Goal: Task Accomplishment & Management: Use online tool/utility

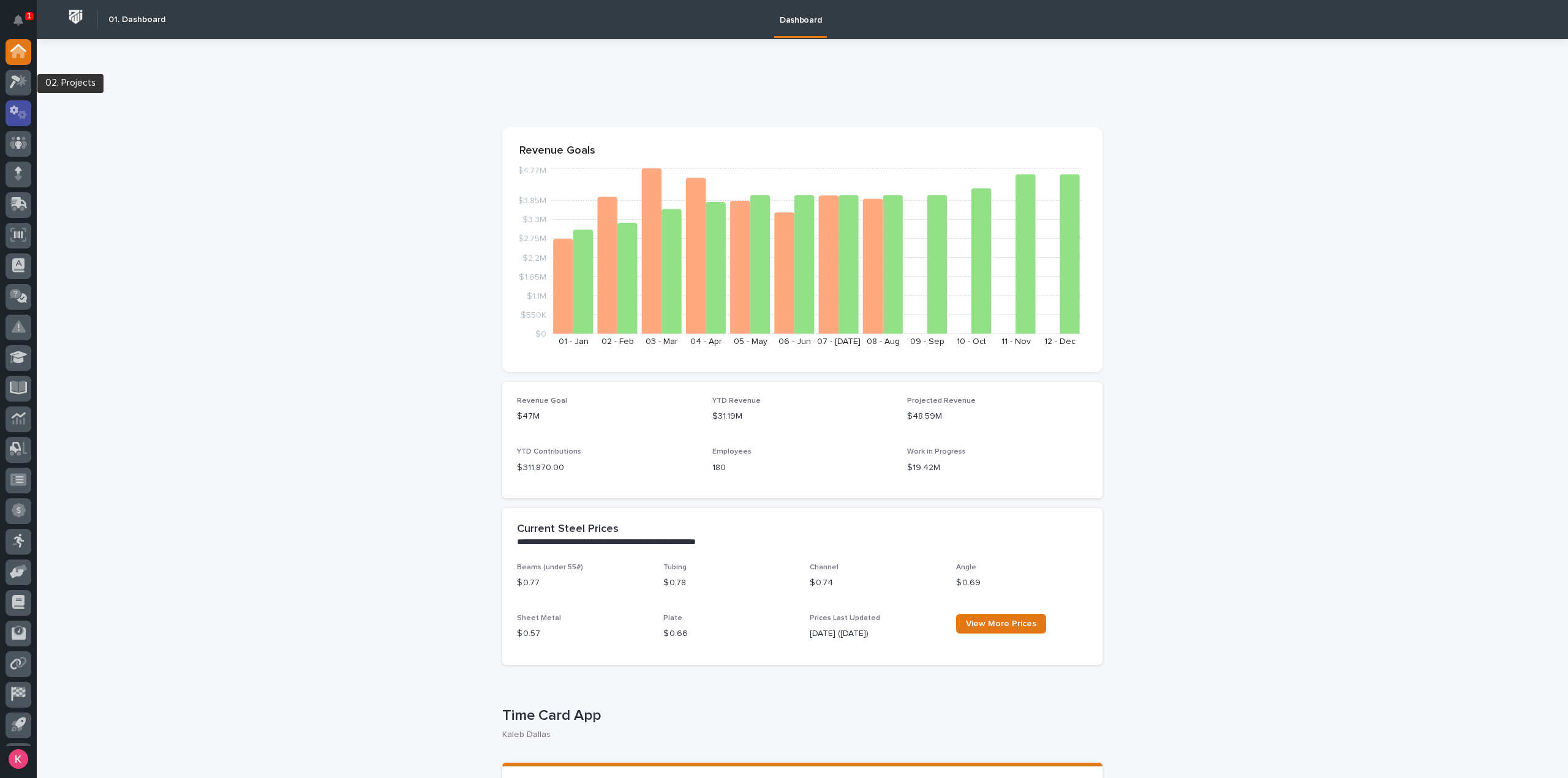
click at [14, 110] on icon at bounding box center [19, 113] width 18 height 14
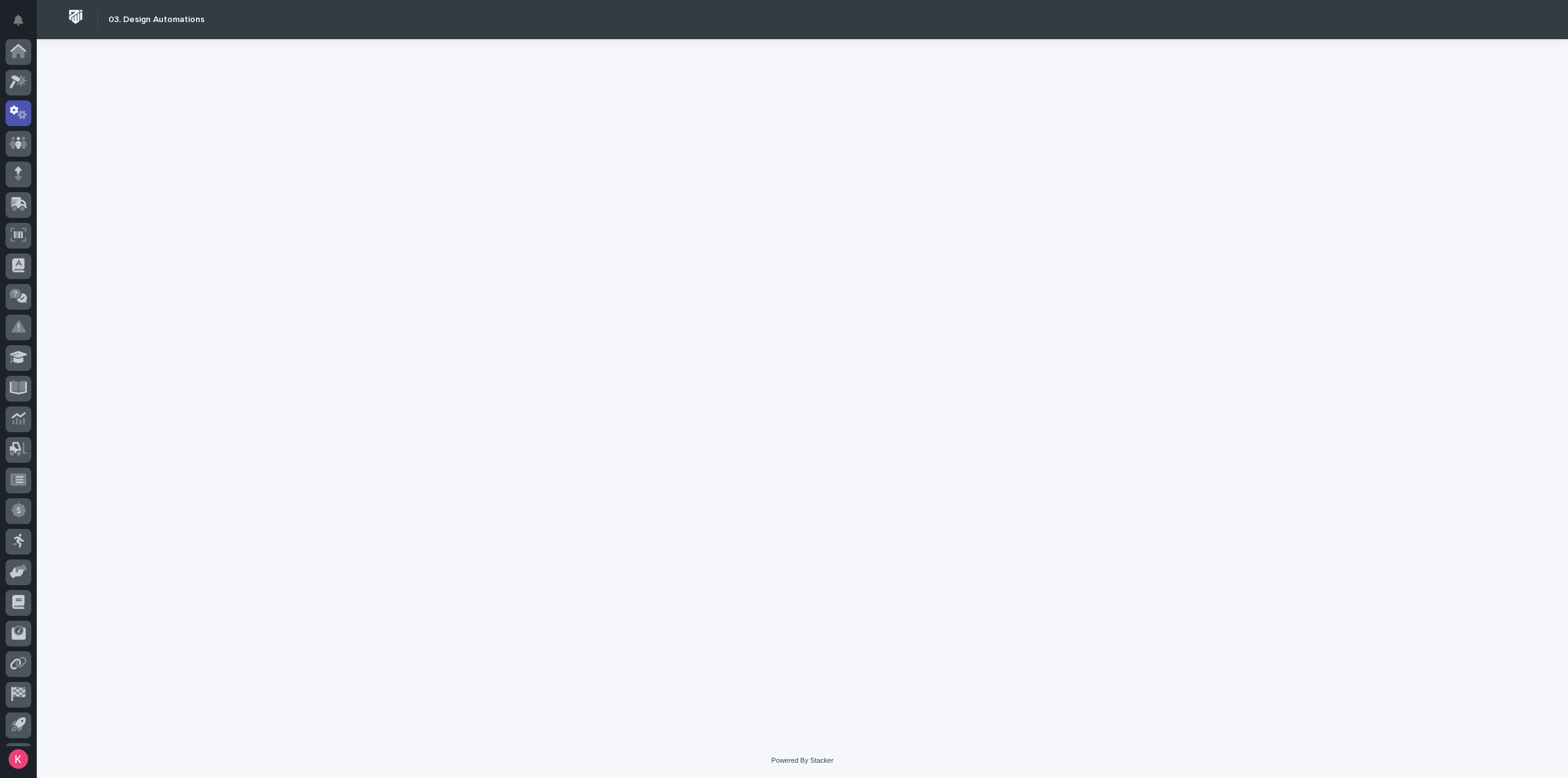
scroll to position [27, 0]
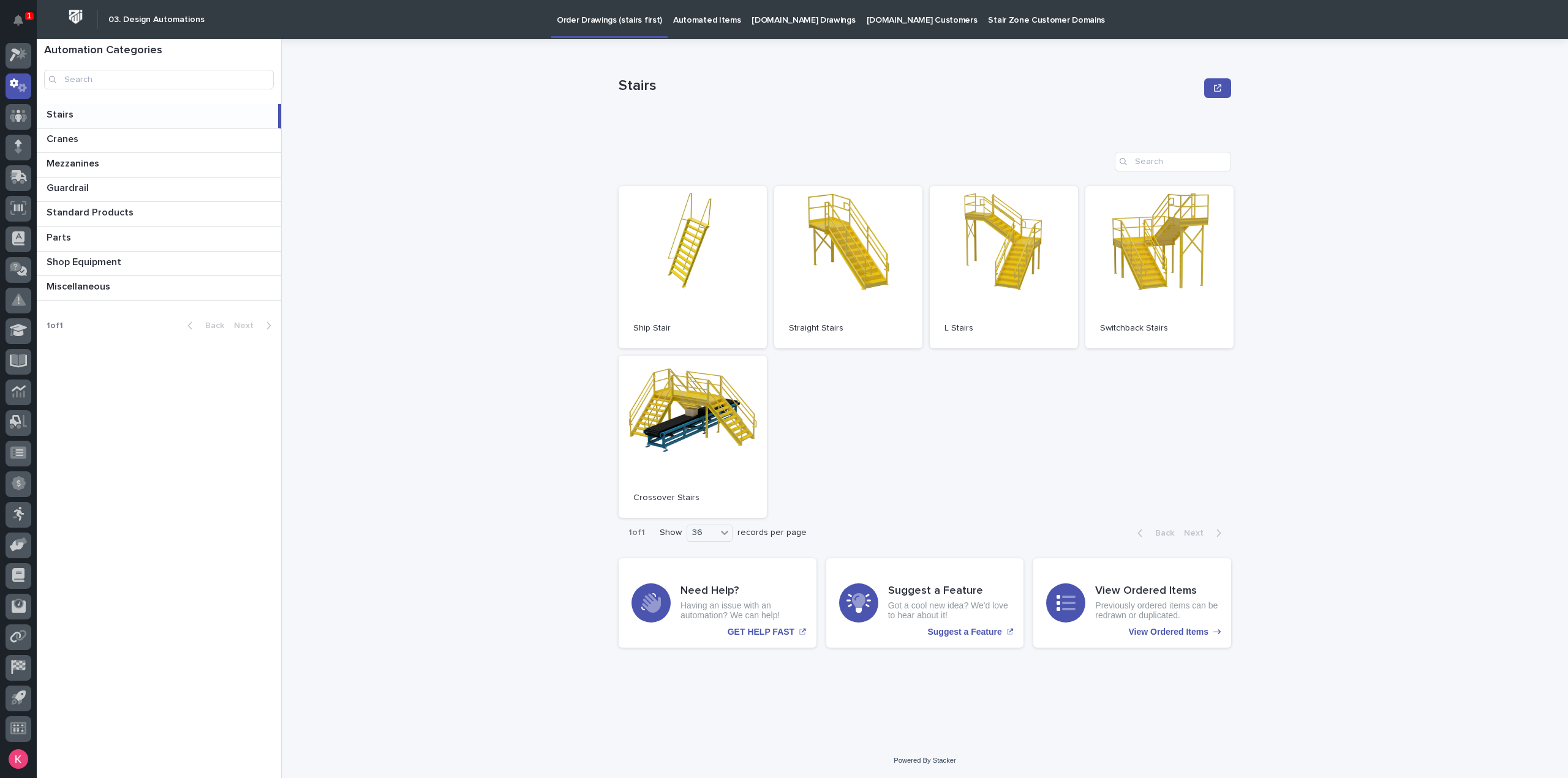
click at [687, 26] on link "Automated Items" at bounding box center [706, 19] width 78 height 38
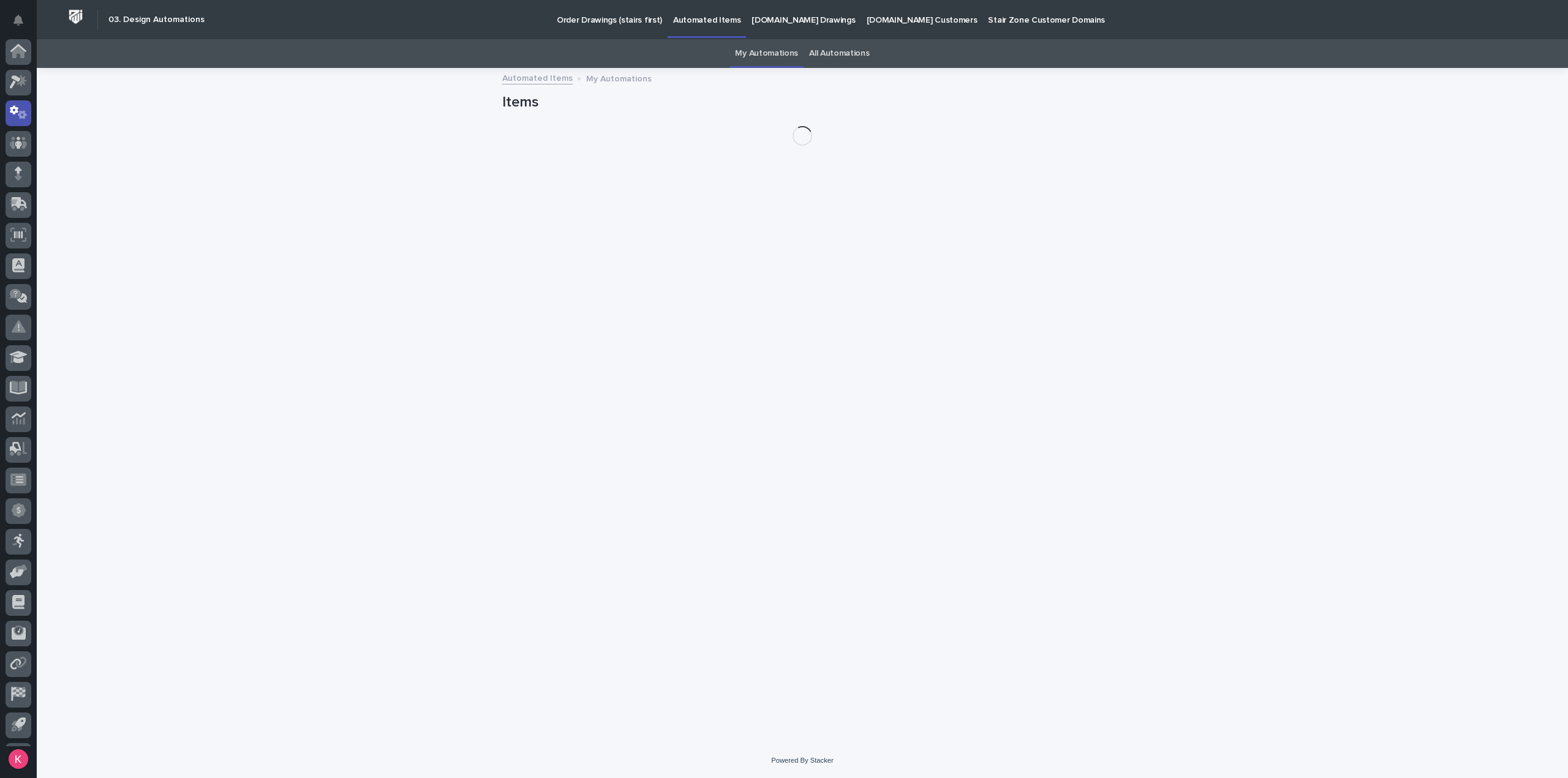
scroll to position [27, 0]
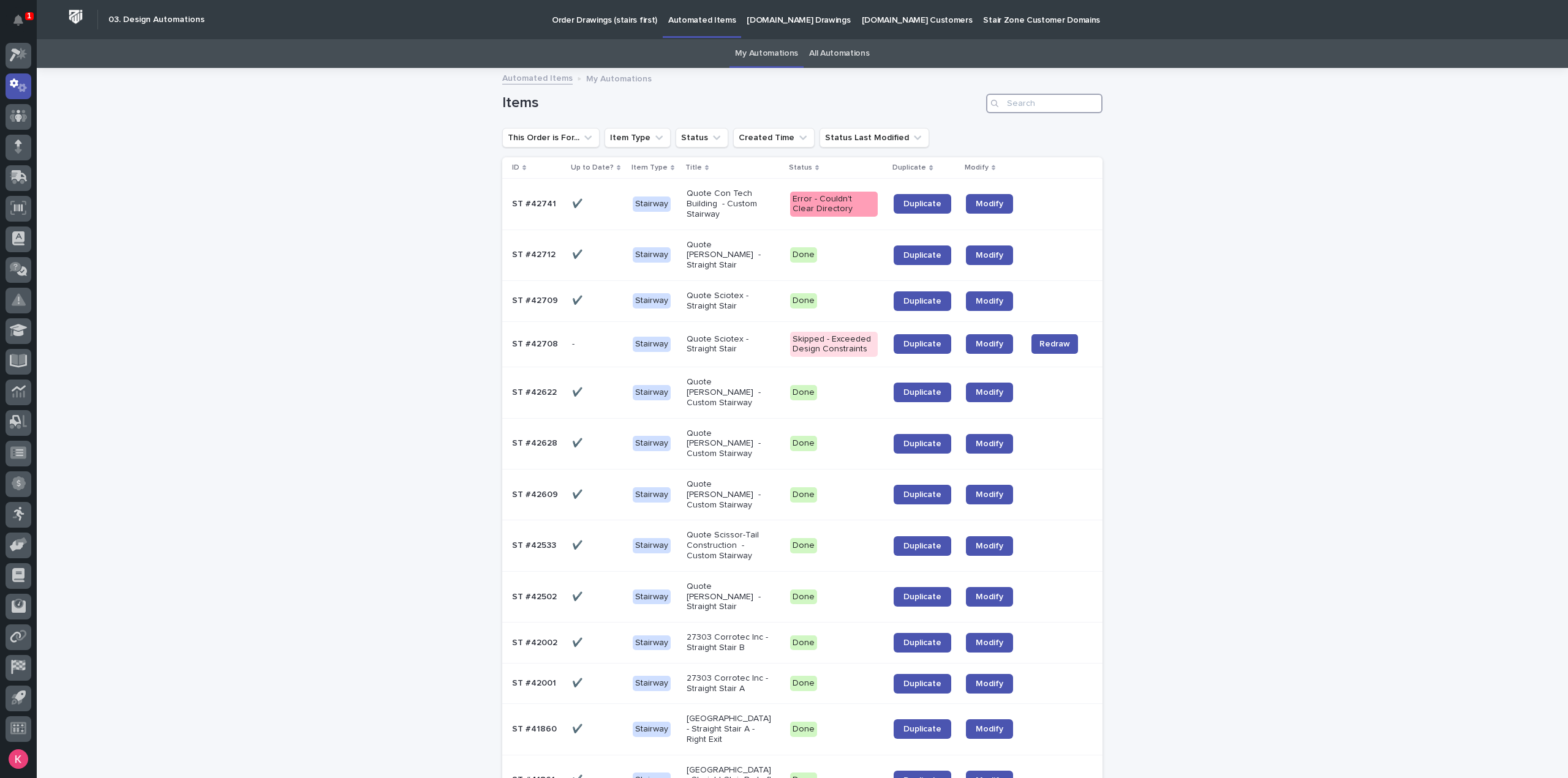
click at [1020, 107] on input "Search" at bounding box center [1044, 103] width 116 height 19
type input "41763"
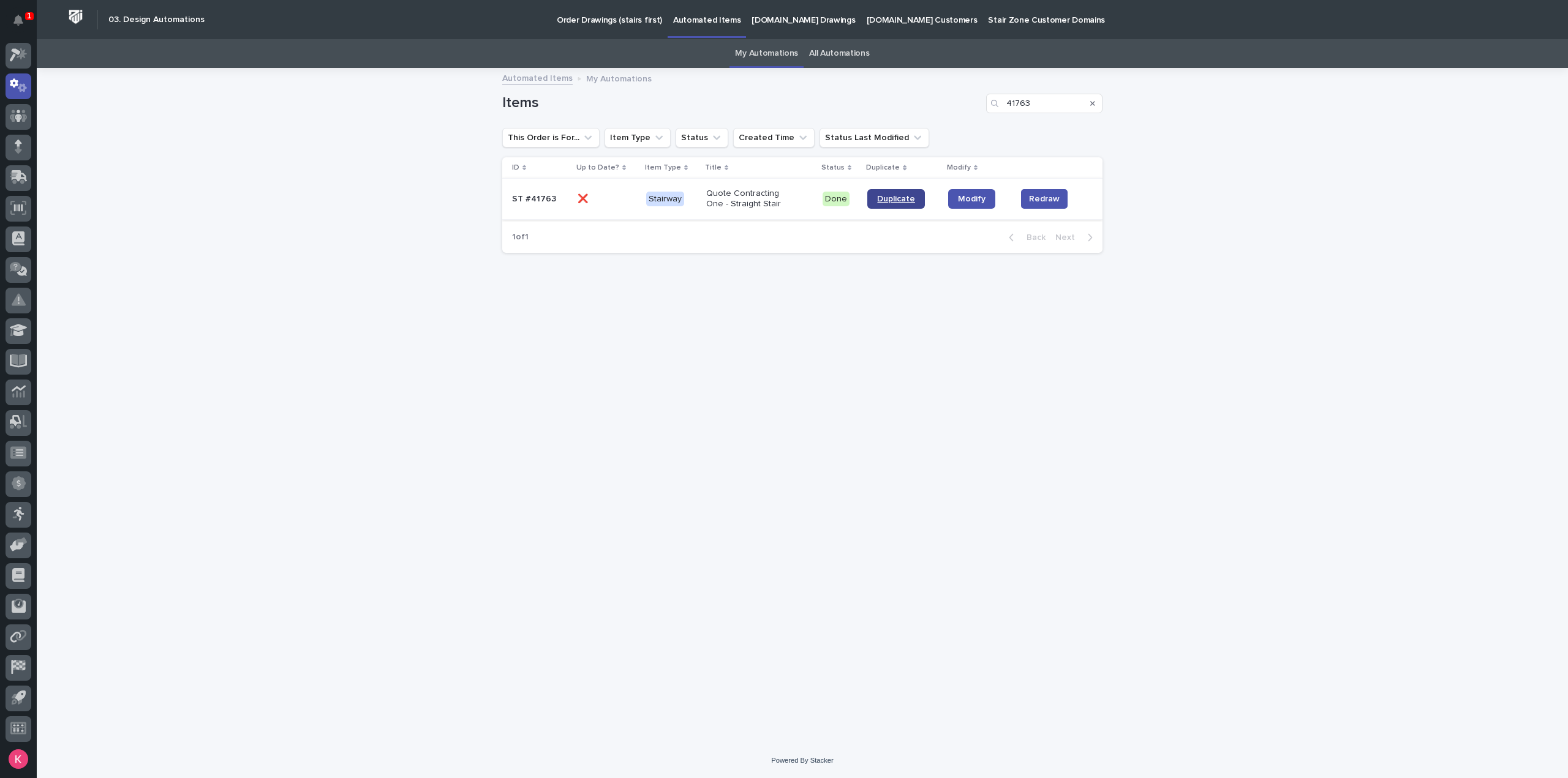
click at [900, 203] on link "Duplicate" at bounding box center [896, 199] width 57 height 19
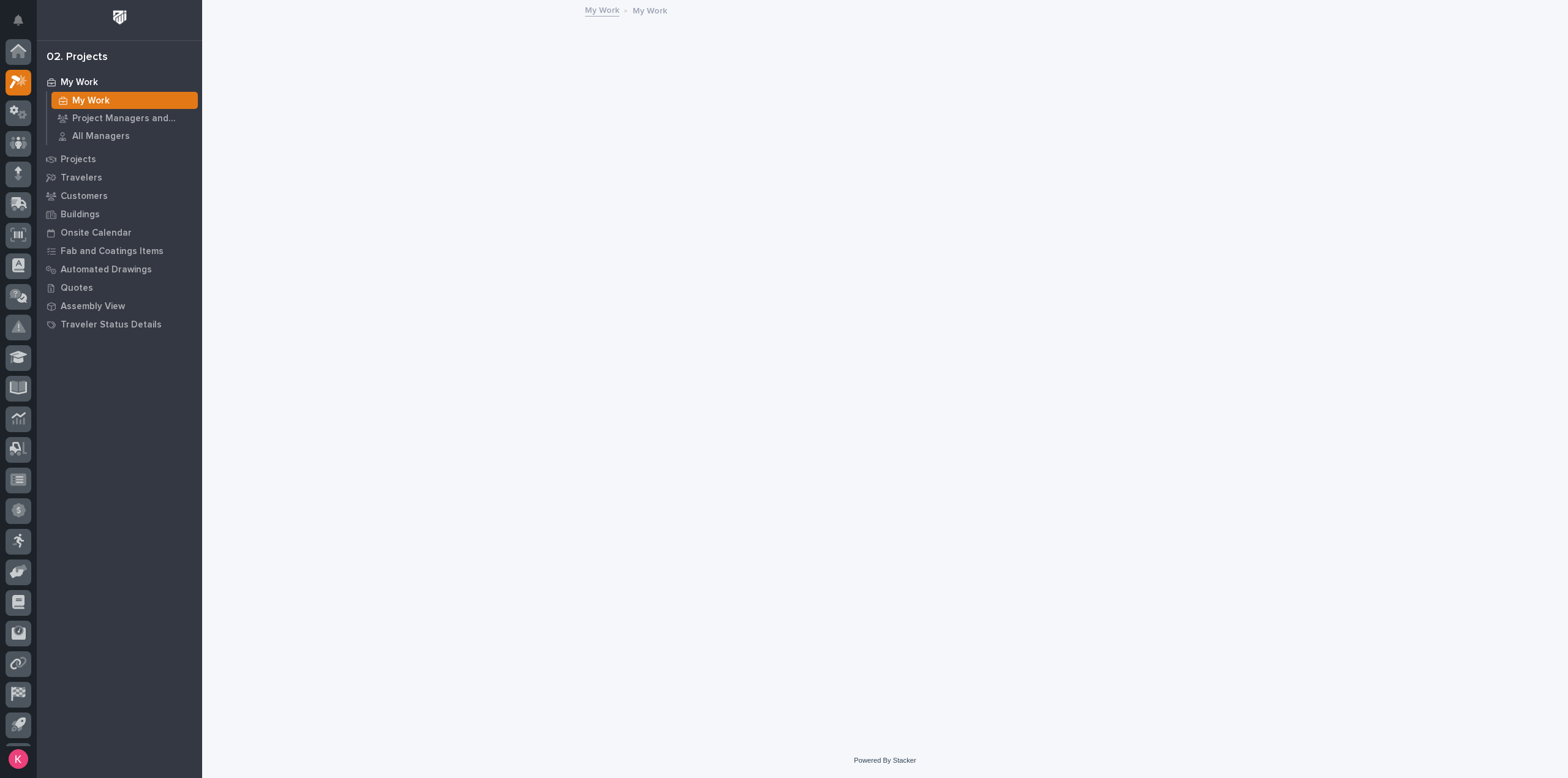
scroll to position [27, 0]
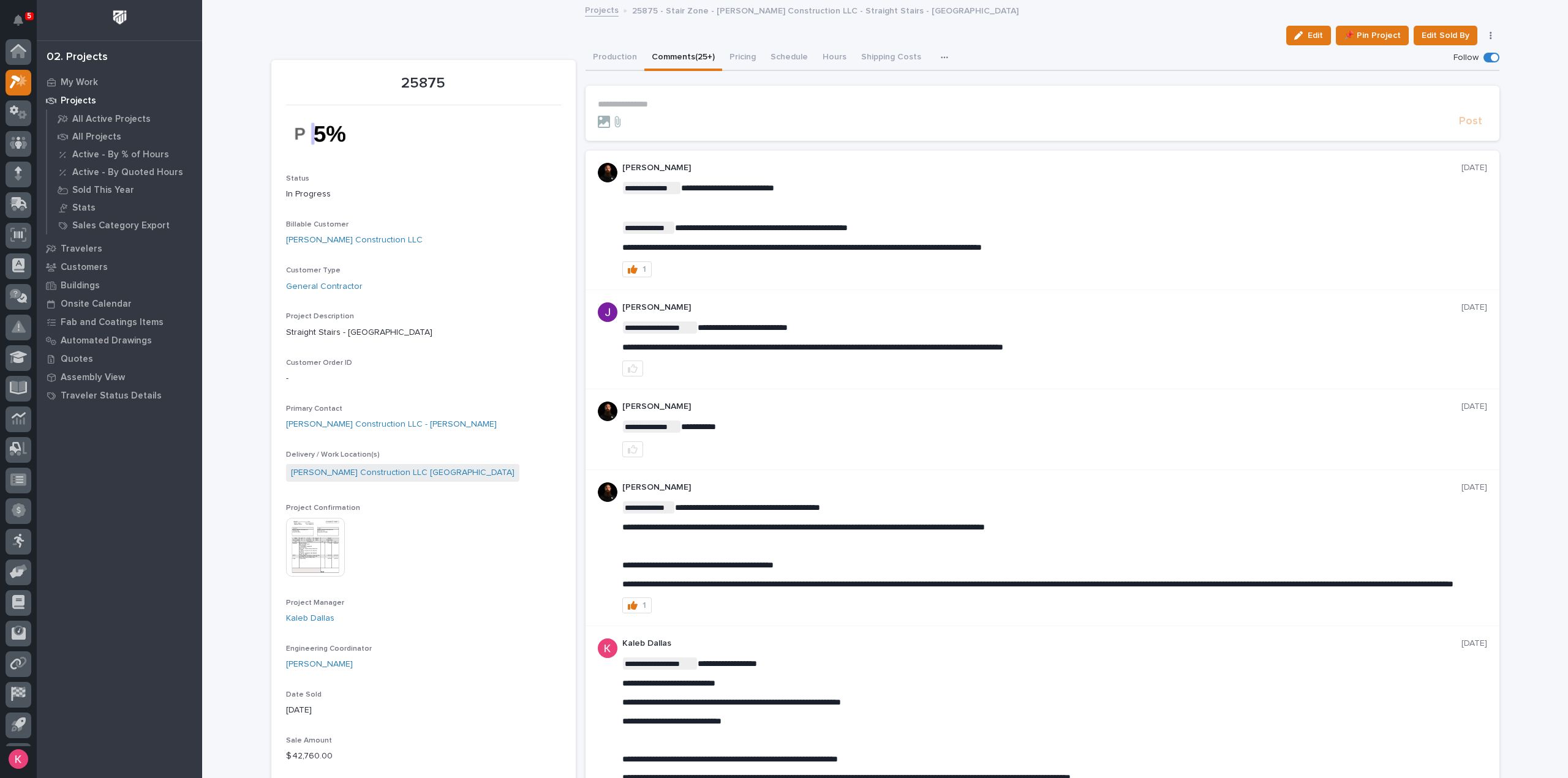
scroll to position [27, 0]
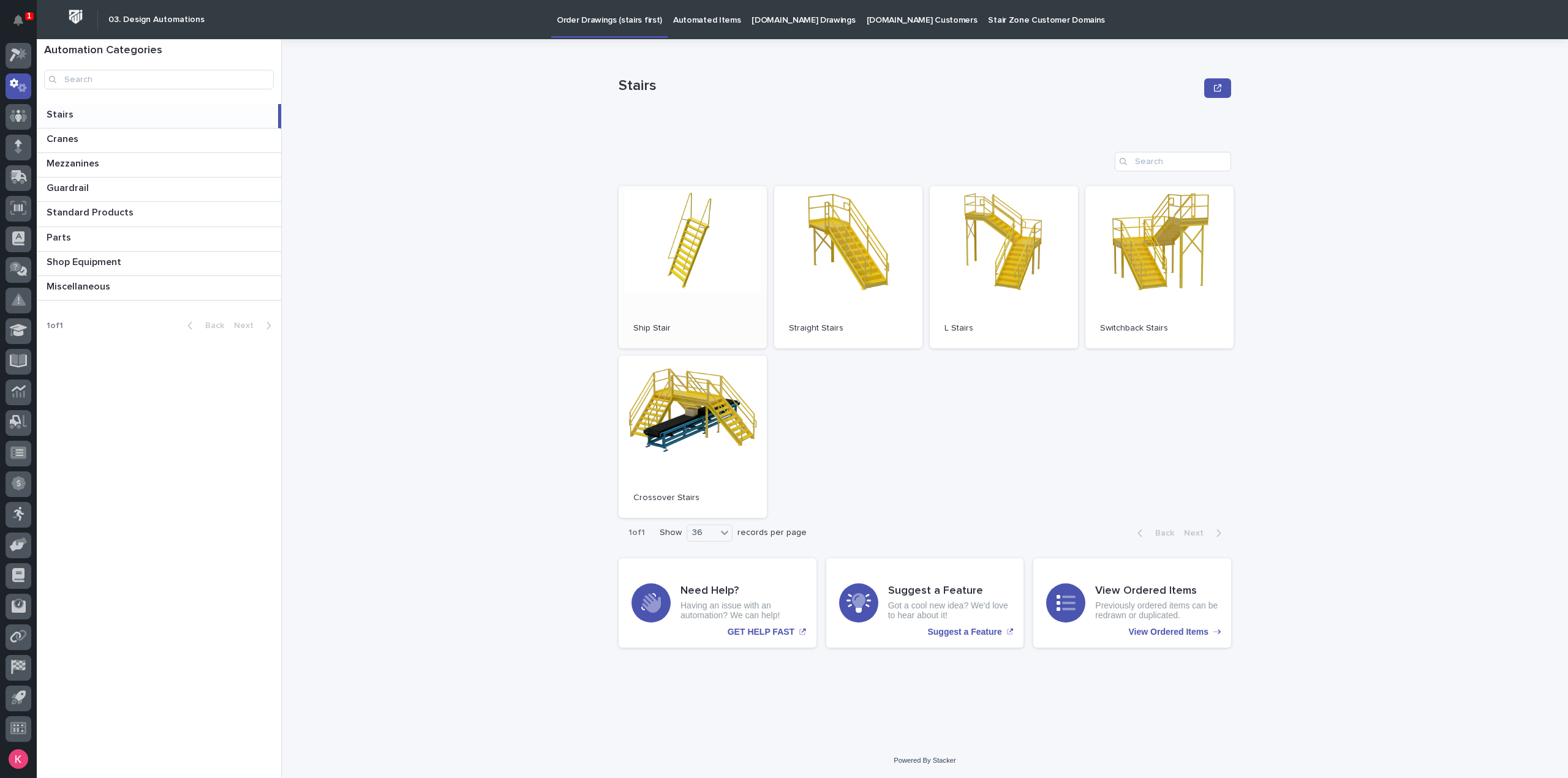
click at [724, 226] on link "Open" at bounding box center [692, 267] width 148 height 162
click at [868, 221] on link "Open" at bounding box center [848, 267] width 148 height 162
